Goal: Task Accomplishment & Management: Manage account settings

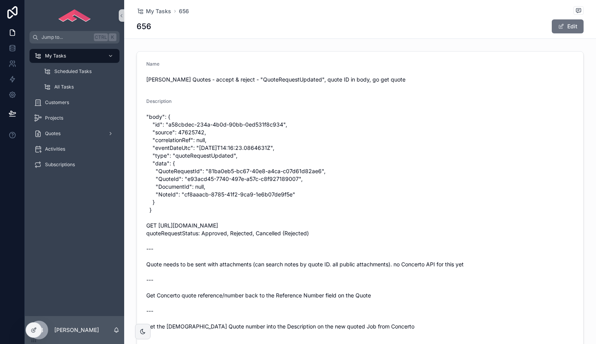
scroll to position [78, 0]
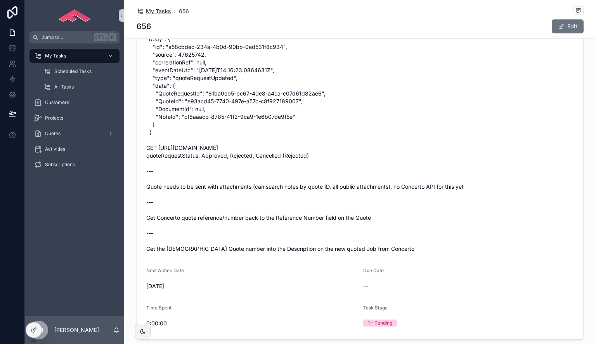
click at [161, 9] on span "My Tasks" at bounding box center [158, 11] width 25 height 8
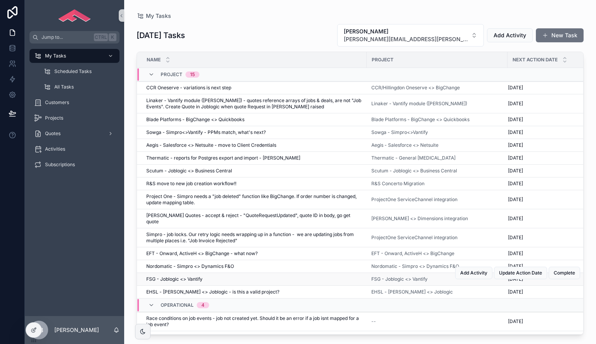
click at [194, 276] on span "FSG - Joblogic <> Vantify" at bounding box center [174, 279] width 56 height 6
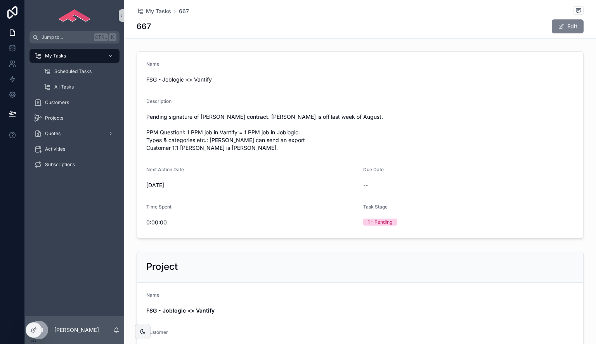
click at [568, 29] on button "Edit" at bounding box center [568, 26] width 32 height 14
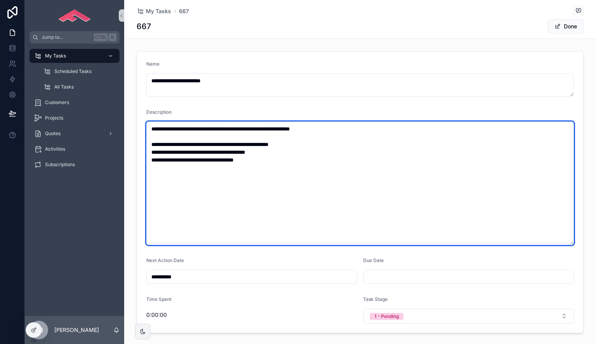
click at [307, 173] on textarea "**********" at bounding box center [360, 182] width 428 height 123
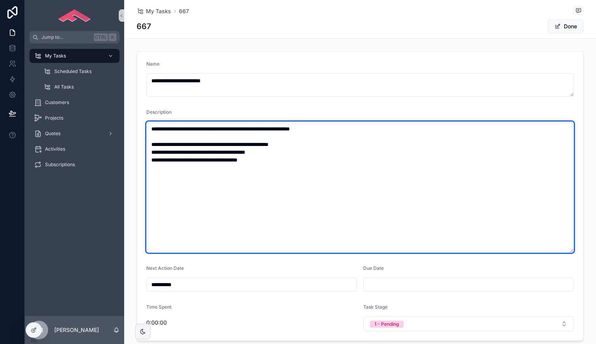
paste textarea "**********"
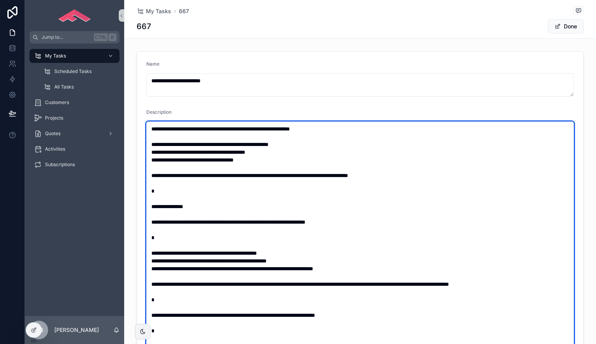
click at [183, 240] on textarea "scrollable content" at bounding box center [360, 241] width 428 height 240
click at [174, 217] on textarea "scrollable content" at bounding box center [360, 241] width 428 height 240
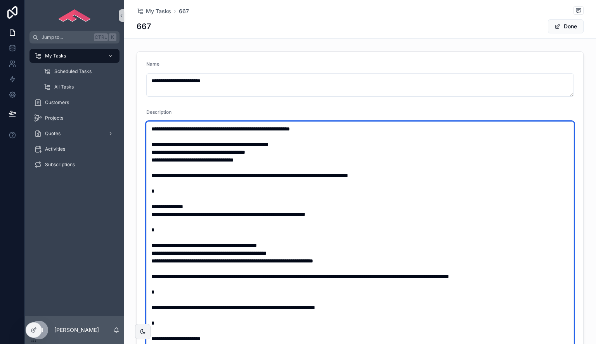
click at [169, 229] on textarea "scrollable content" at bounding box center [360, 241] width 428 height 240
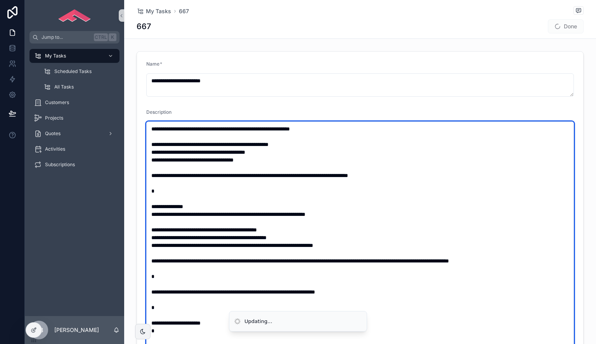
click at [166, 252] on textarea "scrollable content" at bounding box center [360, 241] width 428 height 240
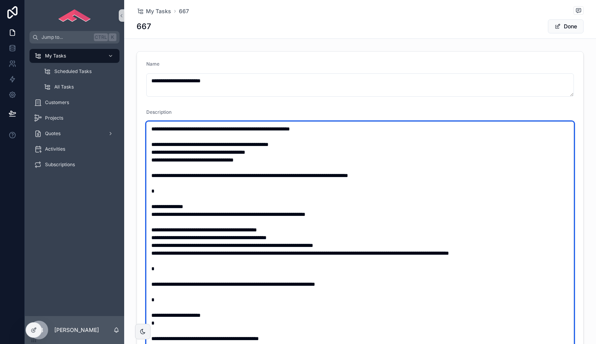
click at [164, 269] on textarea "scrollable content" at bounding box center [360, 241] width 428 height 240
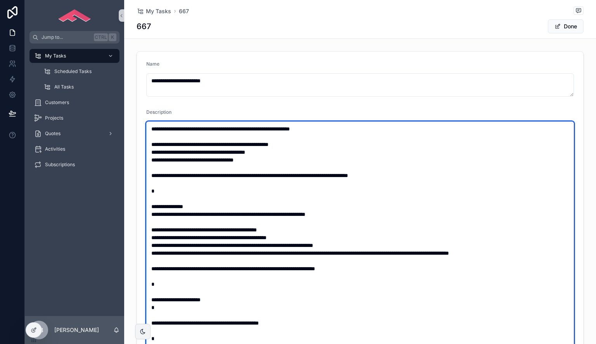
click at [163, 286] on textarea "scrollable content" at bounding box center [360, 241] width 428 height 240
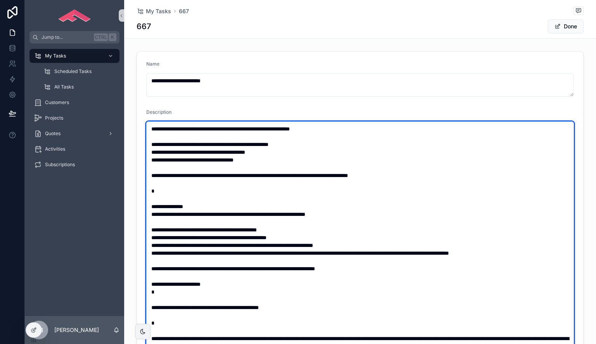
click at [160, 300] on textarea "scrollable content" at bounding box center [360, 241] width 428 height 240
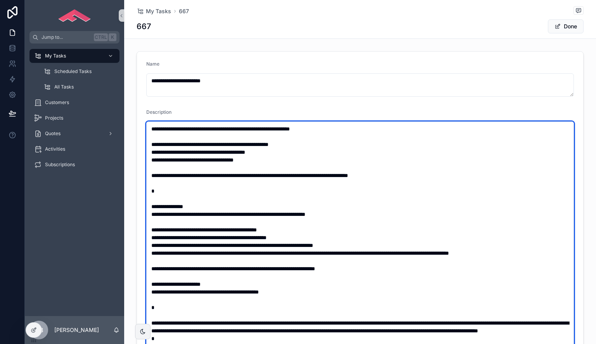
scroll to position [39, 0]
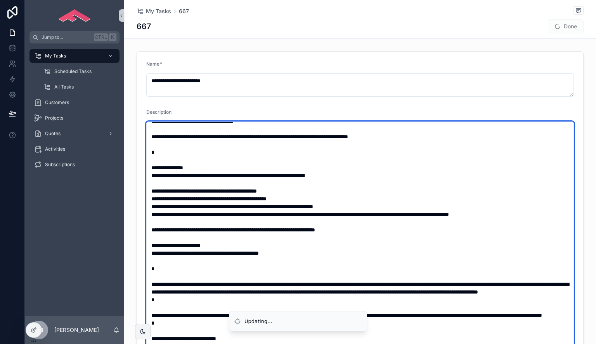
click at [189, 269] on textarea "scrollable content" at bounding box center [360, 241] width 428 height 240
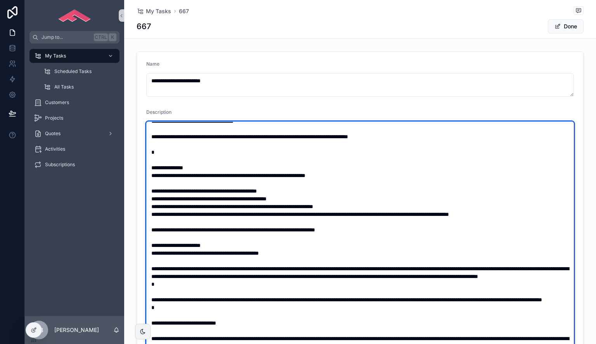
click at [165, 301] on textarea "scrollable content" at bounding box center [360, 241] width 428 height 240
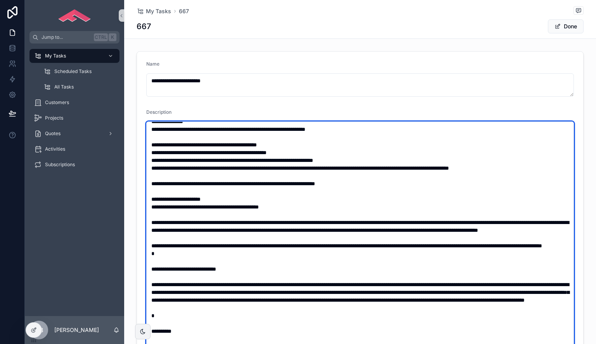
scroll to position [116, 0]
click at [172, 242] on textarea "scrollable content" at bounding box center [360, 241] width 428 height 240
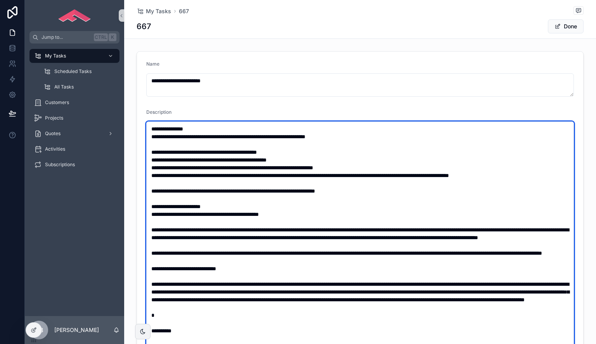
scroll to position [78, 0]
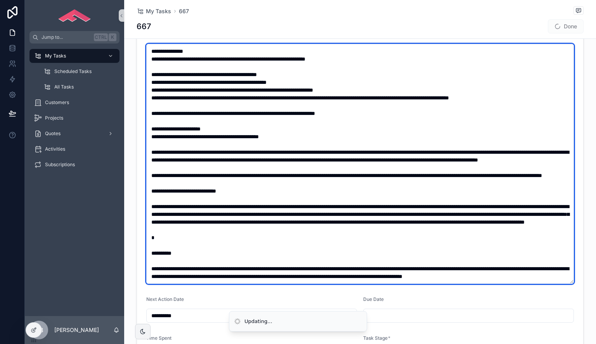
click at [171, 185] on textarea "scrollable content" at bounding box center [360, 164] width 428 height 240
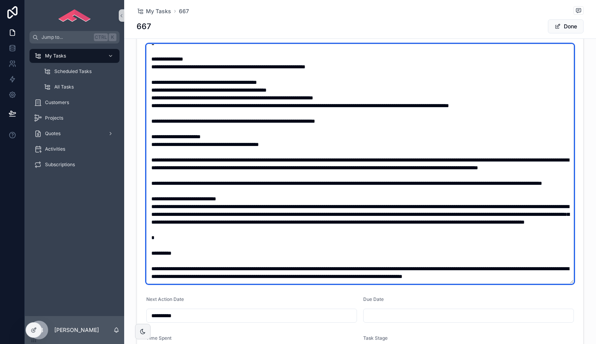
click at [169, 229] on textarea "scrollable content" at bounding box center [360, 164] width 428 height 240
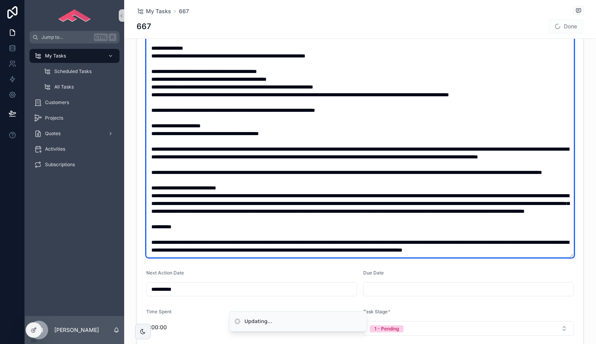
scroll to position [116, 0]
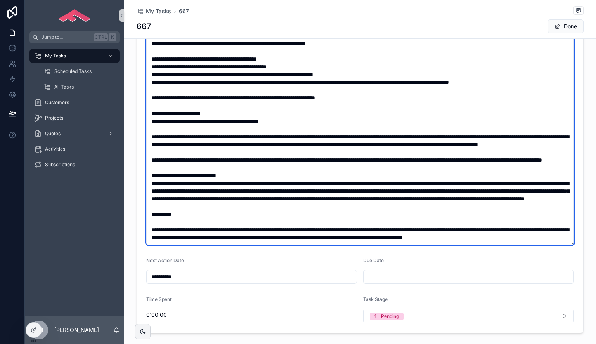
click at [176, 214] on textarea "scrollable content" at bounding box center [360, 125] width 428 height 240
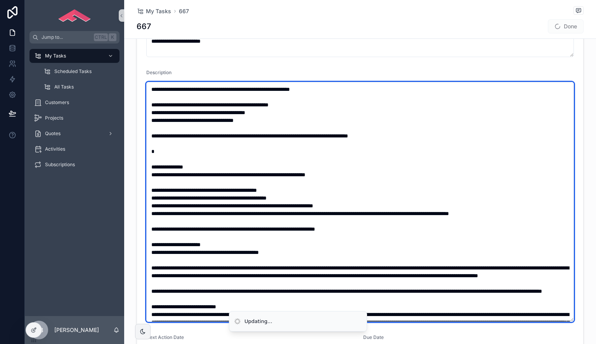
scroll to position [0, 0]
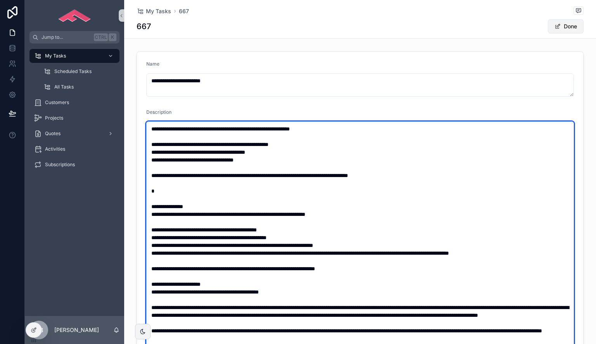
type textarea "**********"
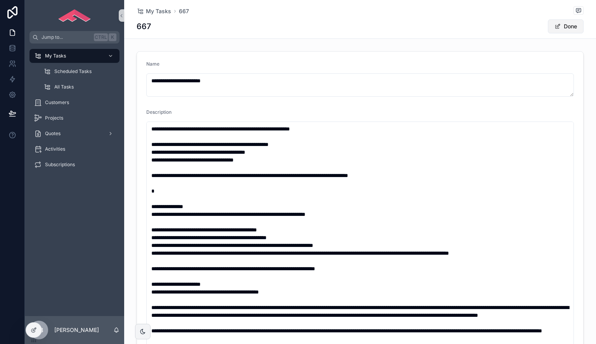
click at [556, 26] on span "scrollable content" at bounding box center [558, 26] width 6 height 6
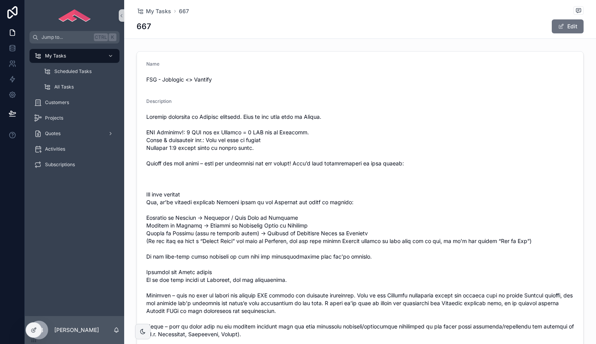
click at [149, 15] on div "My Tasks 667" at bounding box center [360, 11] width 447 height 10
click at [149, 12] on span "My Tasks" at bounding box center [158, 11] width 25 height 8
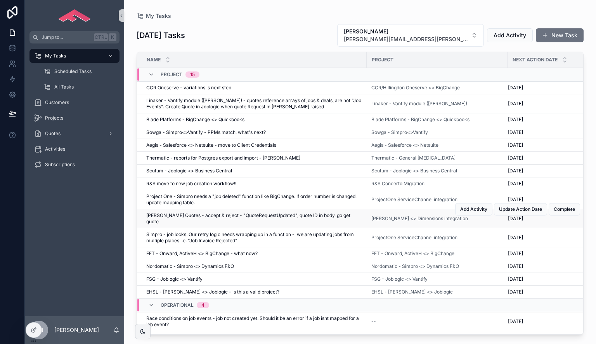
click at [186, 214] on span "[PERSON_NAME] Quotes - accept & reject - "QuoteRequestUpdated", quote ID in bod…" at bounding box center [254, 218] width 216 height 12
